Goal: Task Accomplishment & Management: Use online tool/utility

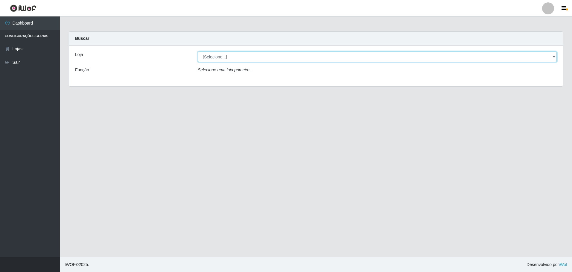
click at [232, 59] on select "[Selecione...] Extrabom - Loja 57 Anchieta" at bounding box center [377, 56] width 359 height 10
select select "470"
click at [198, 51] on select "[Selecione...] Extrabom - Loja 57 Anchieta" at bounding box center [377, 56] width 359 height 10
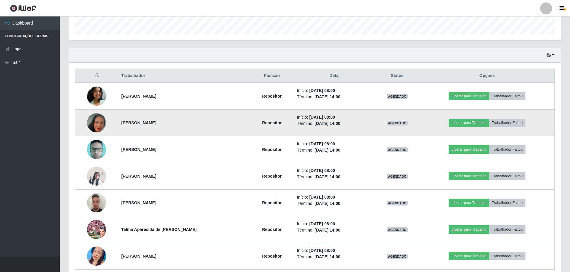
scroll to position [205, 0]
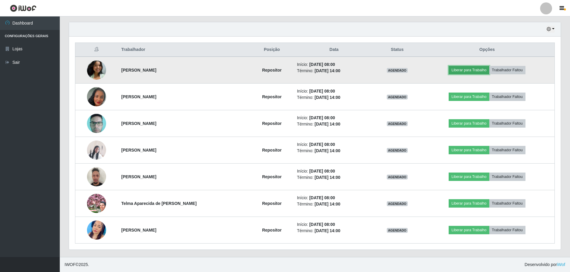
click at [478, 69] on button "Liberar para Trabalho" at bounding box center [469, 70] width 40 height 8
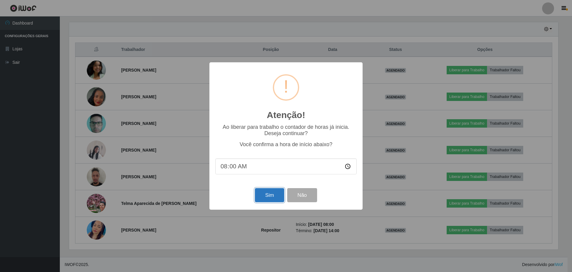
click at [260, 198] on button "Sim" at bounding box center [269, 195] width 29 height 14
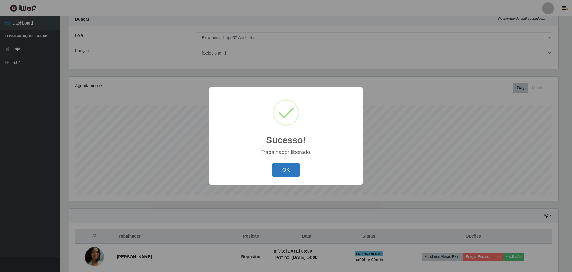
click at [281, 169] on button "OK" at bounding box center [286, 170] width 28 height 14
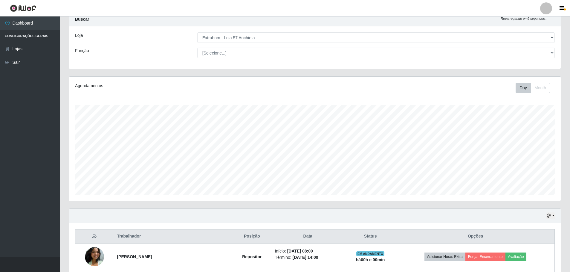
scroll to position [169, 0]
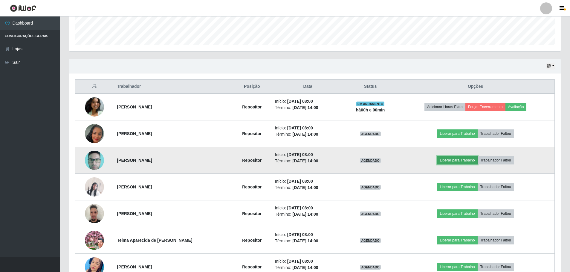
click at [457, 160] on button "Liberar para Trabalho" at bounding box center [457, 160] width 40 height 8
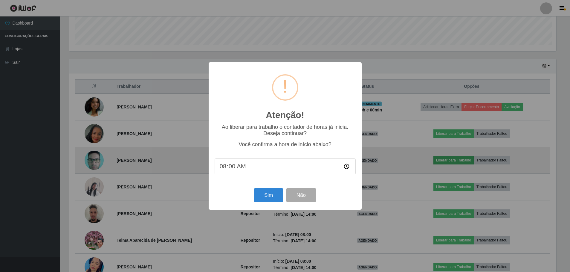
scroll to position [124, 489]
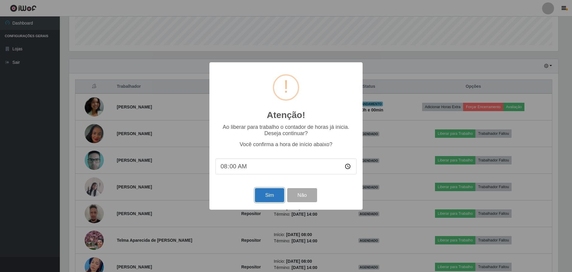
click at [273, 198] on button "Sim" at bounding box center [269, 195] width 29 height 14
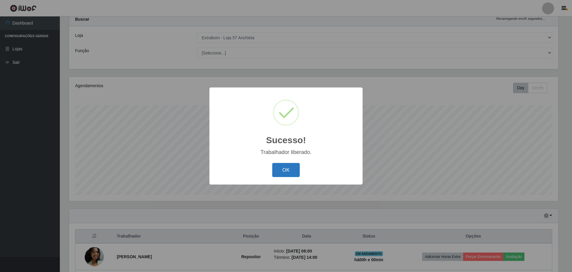
click at [292, 170] on button "OK" at bounding box center [286, 170] width 28 height 14
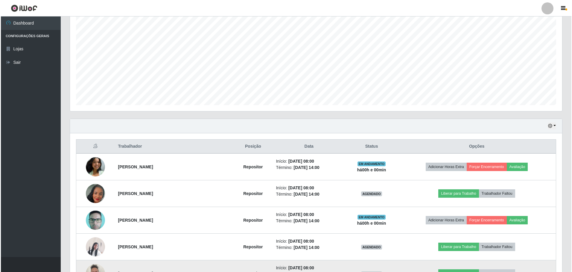
scroll to position [199, 0]
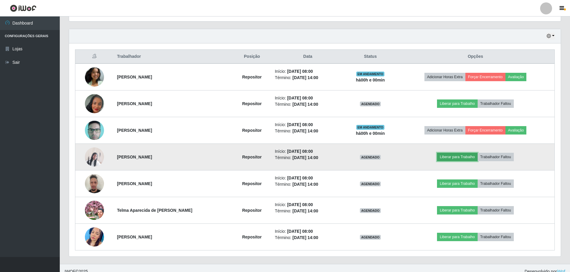
click at [465, 155] on button "Liberar para Trabalho" at bounding box center [457, 156] width 40 height 8
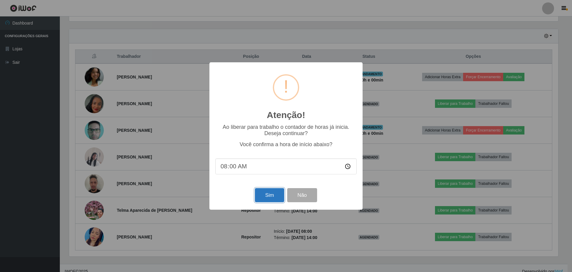
click at [267, 194] on button "Sim" at bounding box center [269, 195] width 29 height 14
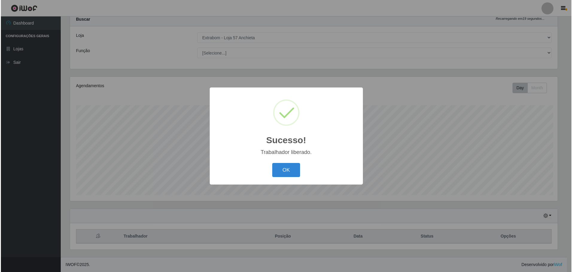
scroll to position [0, 0]
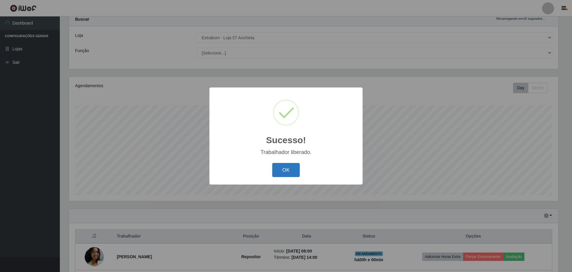
click at [288, 167] on button "OK" at bounding box center [286, 170] width 28 height 14
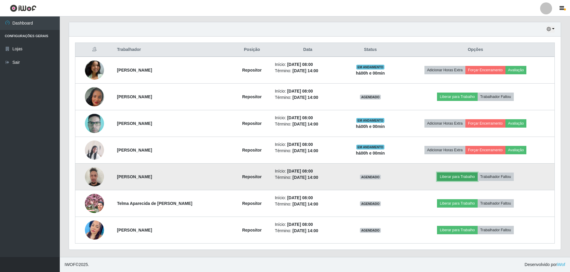
click at [453, 176] on button "Liberar para Trabalho" at bounding box center [457, 176] width 40 height 8
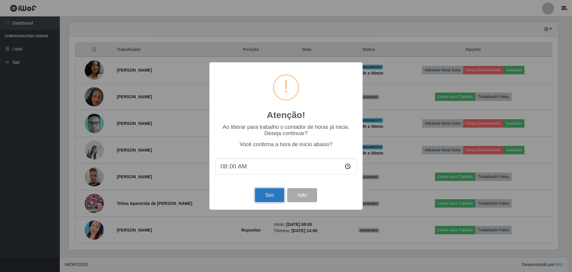
click at [274, 193] on button "Sim" at bounding box center [269, 195] width 29 height 14
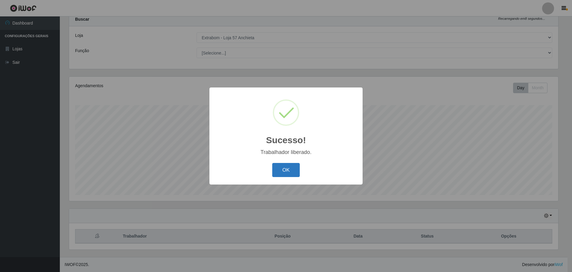
click at [288, 175] on button "OK" at bounding box center [286, 170] width 28 height 14
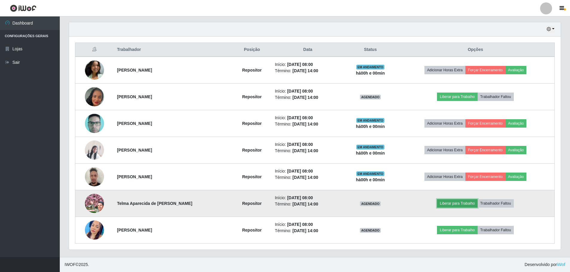
click at [449, 201] on button "Liberar para Trabalho" at bounding box center [457, 203] width 40 height 8
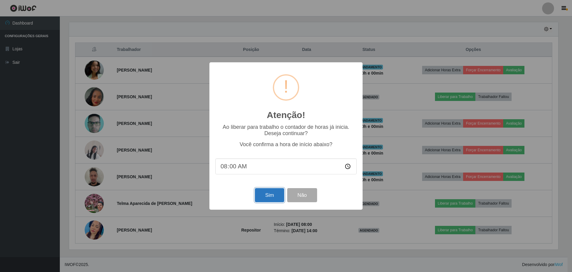
click at [273, 196] on button "Sim" at bounding box center [269, 195] width 29 height 14
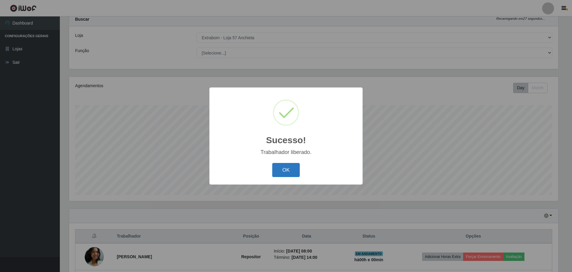
click at [286, 170] on button "OK" at bounding box center [286, 170] width 28 height 14
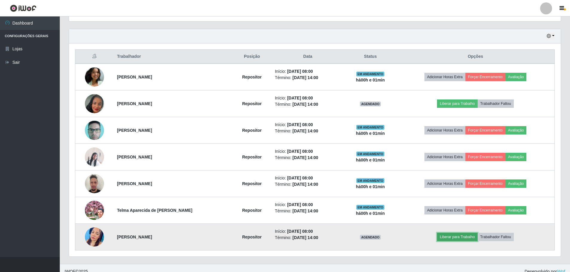
click at [451, 237] on button "Liberar para Trabalho" at bounding box center [457, 236] width 40 height 8
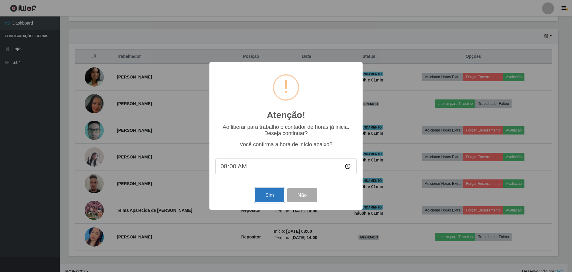
click at [266, 196] on button "Sim" at bounding box center [269, 195] width 29 height 14
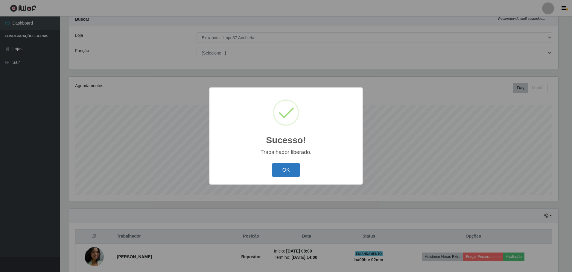
click at [282, 169] on button "OK" at bounding box center [286, 170] width 28 height 14
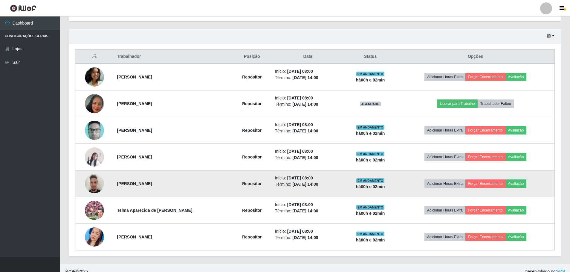
scroll to position [205, 0]
